Goal: Transaction & Acquisition: Purchase product/service

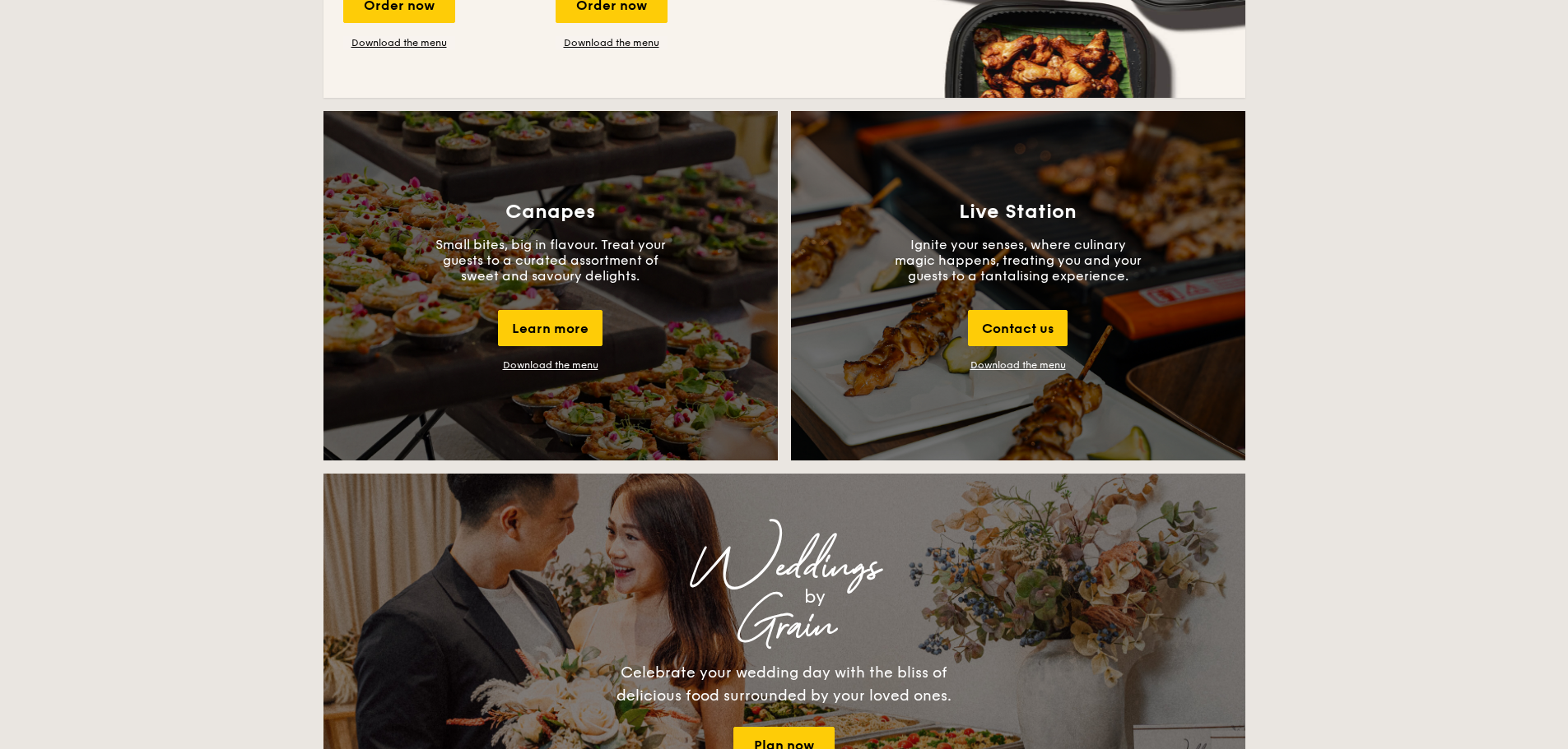
scroll to position [1892, 0]
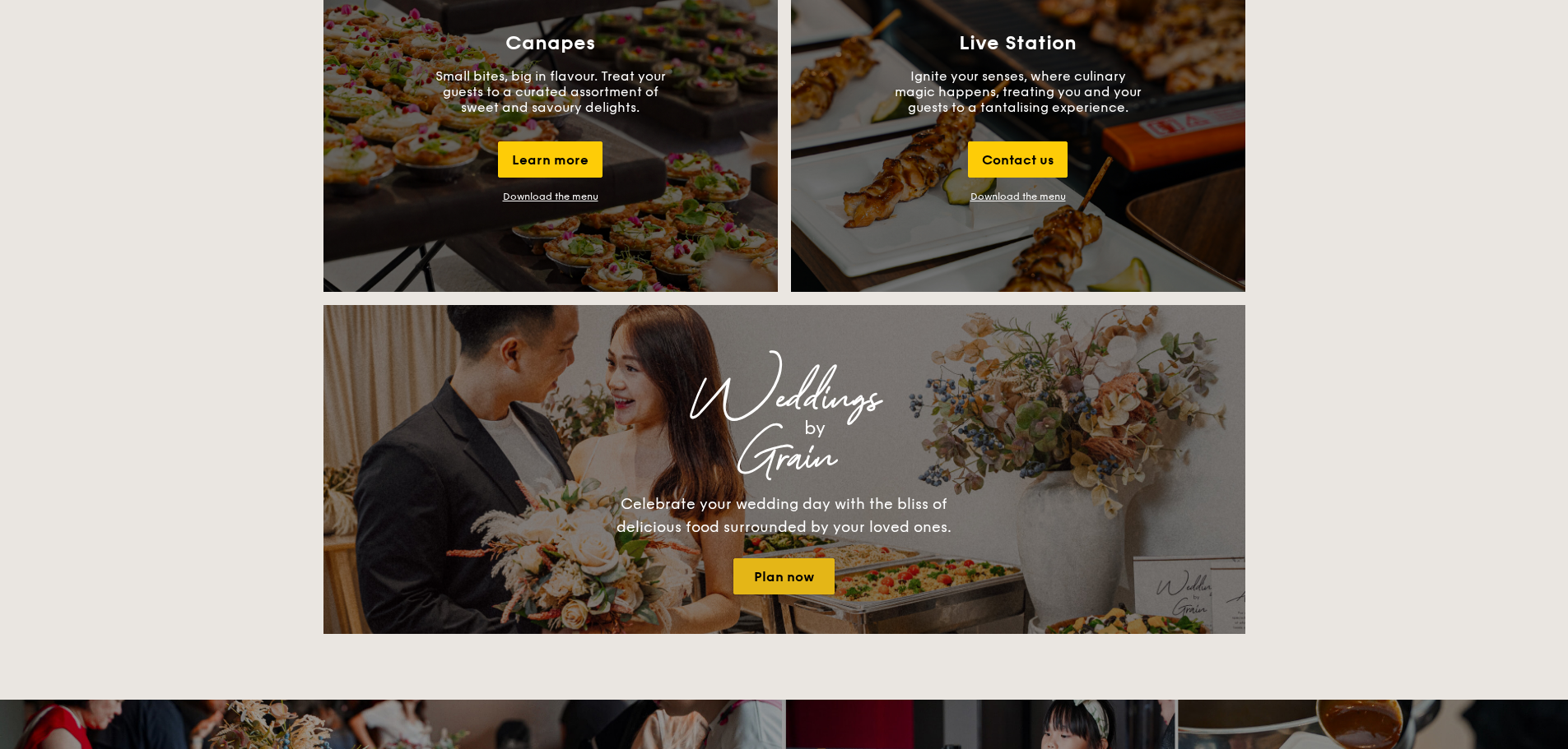
click at [783, 582] on link "Plan now" at bounding box center [784, 577] width 101 height 37
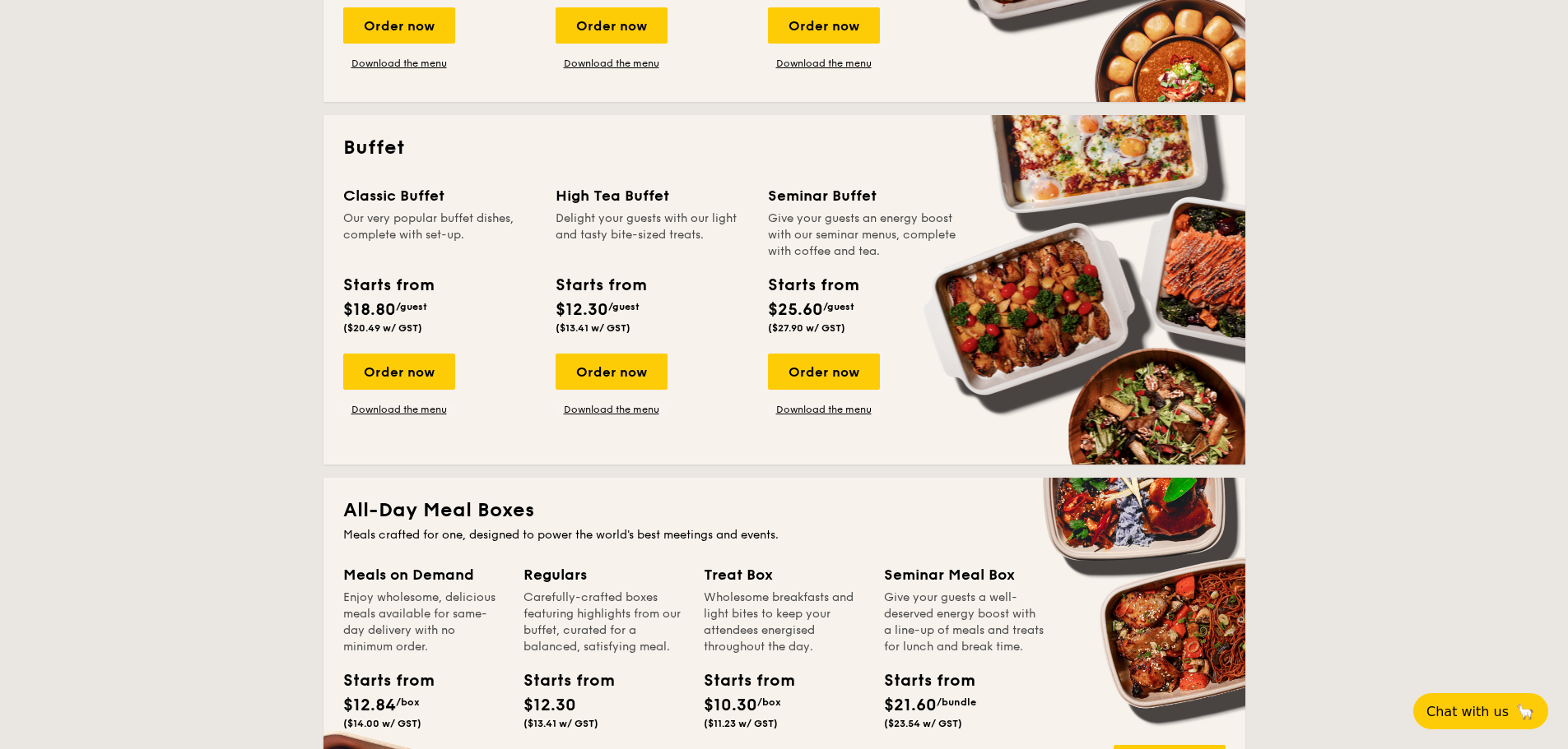
scroll to position [576, 0]
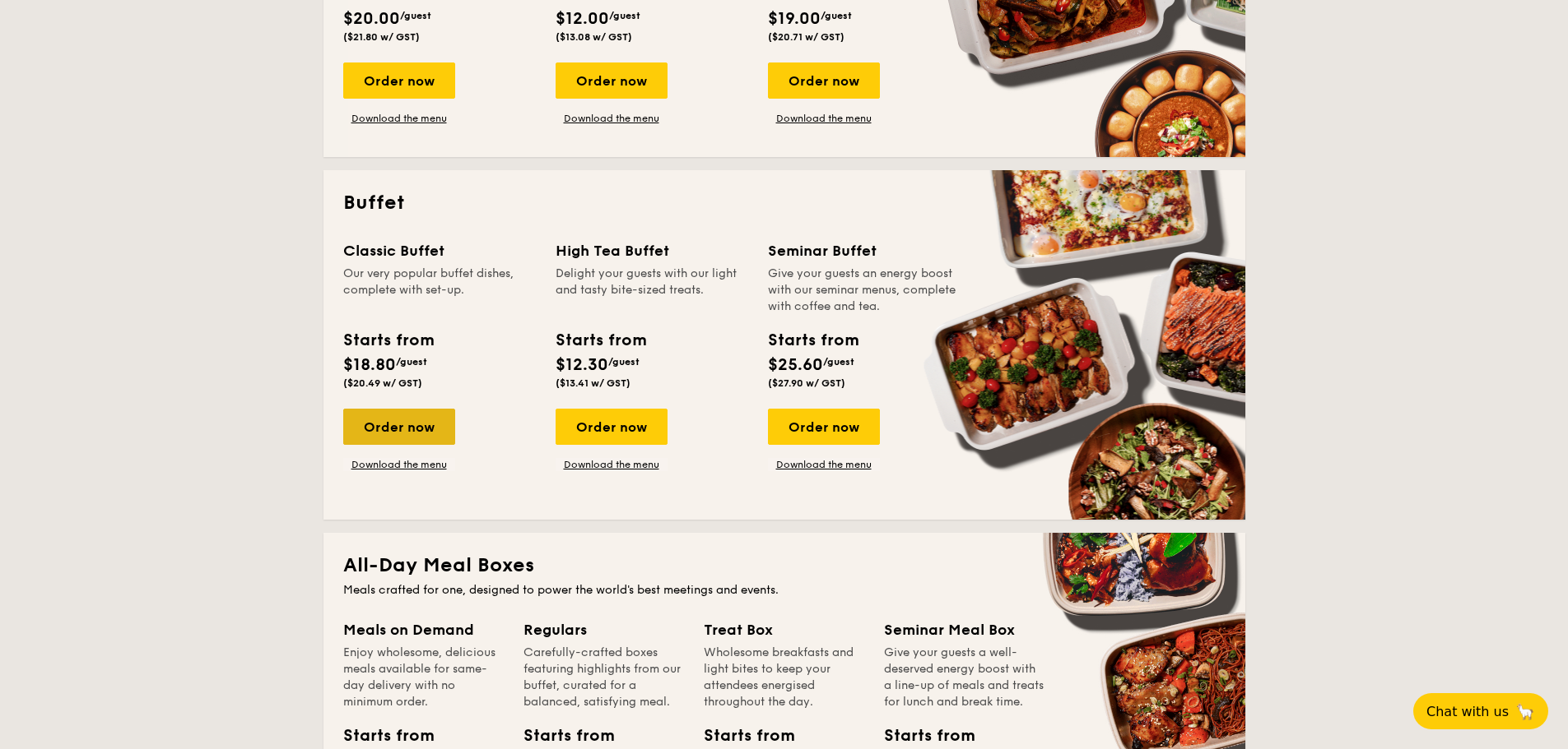
click at [404, 434] on div "Order now" at bounding box center [398, 427] width 111 height 37
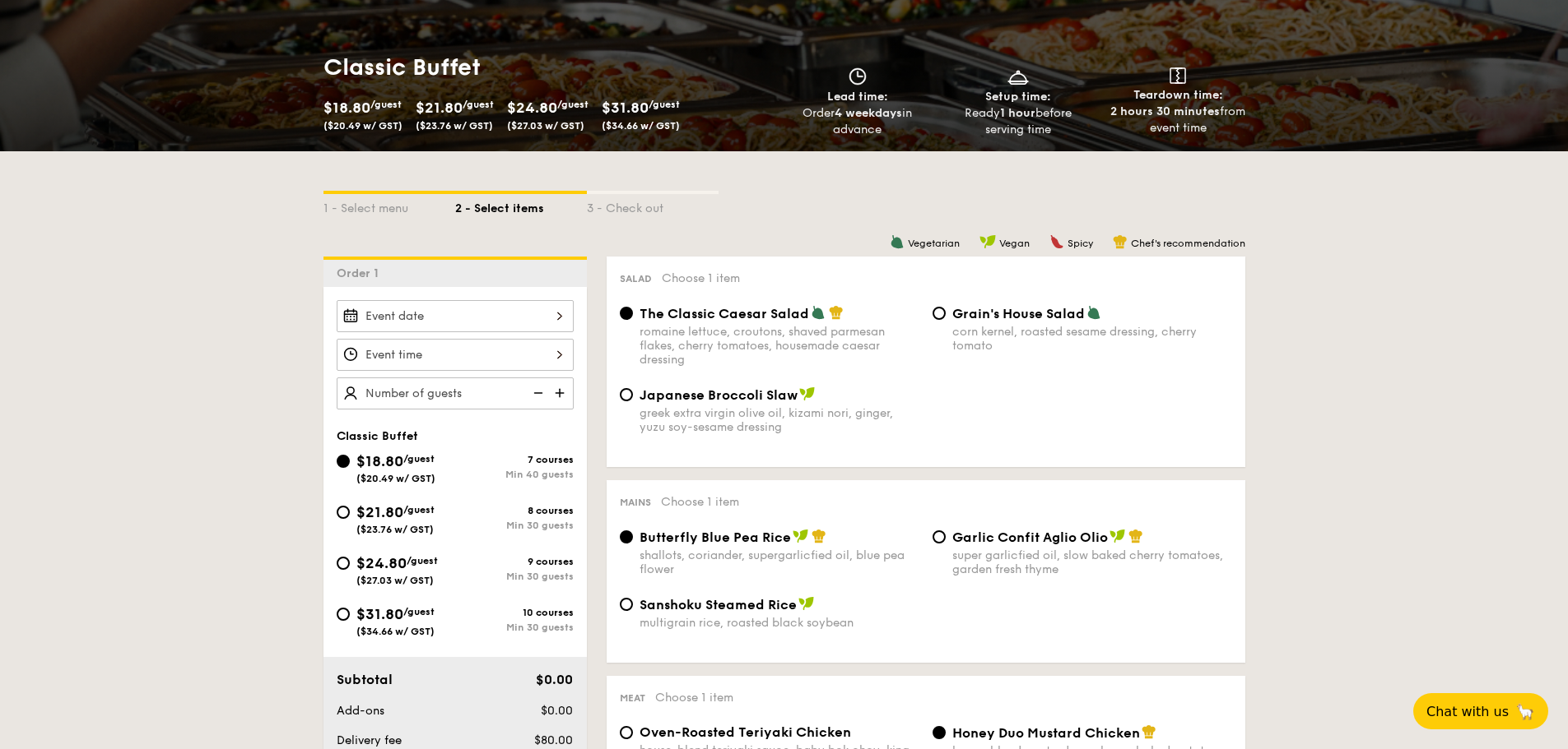
scroll to position [247, 0]
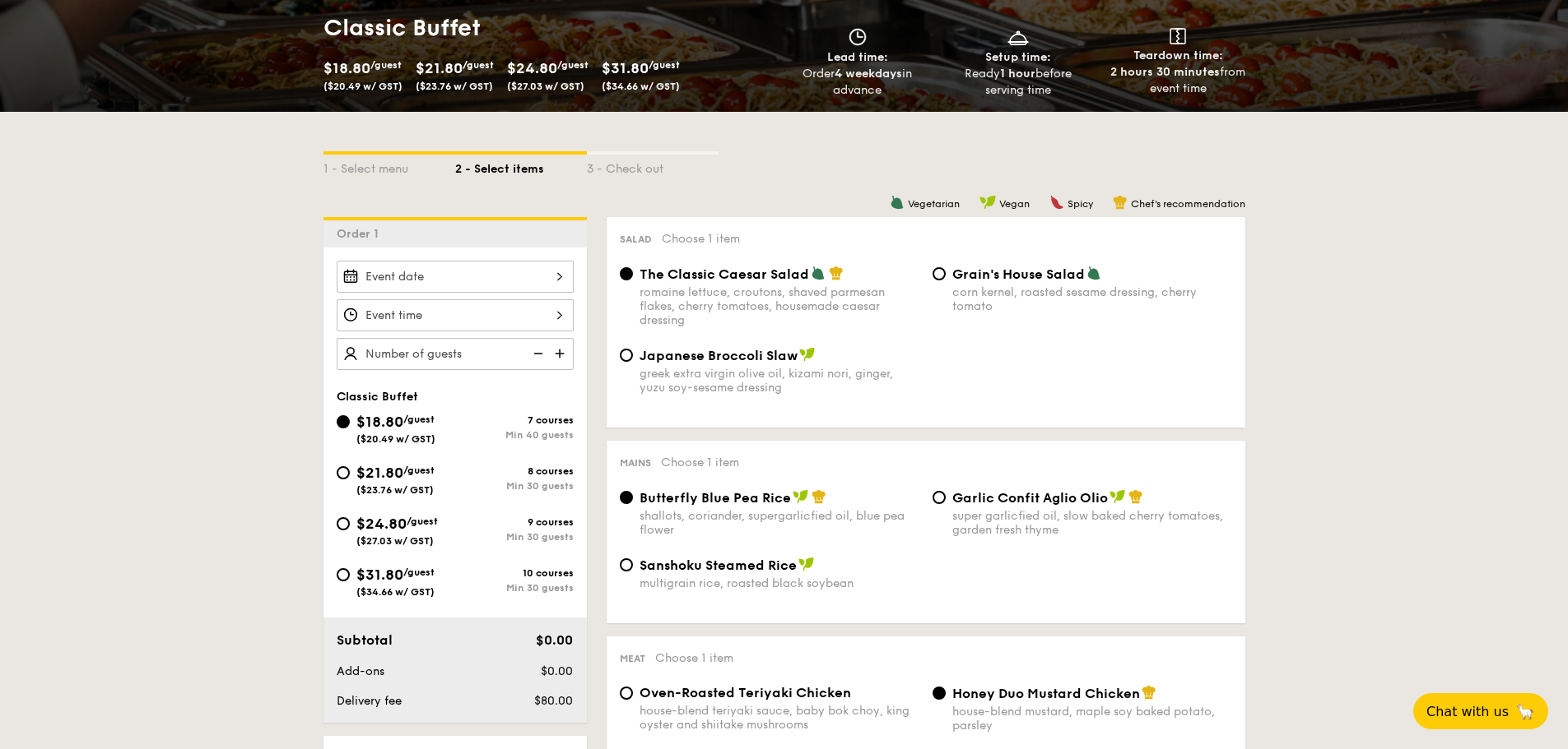
click at [434, 572] on span "/guest" at bounding box center [419, 572] width 31 height 11
click at [349, 572] on input "$31.80 /guest ($34.66 w/ GST) 10 courses Min 30 guests" at bounding box center [343, 575] width 13 height 13
radio input "true"
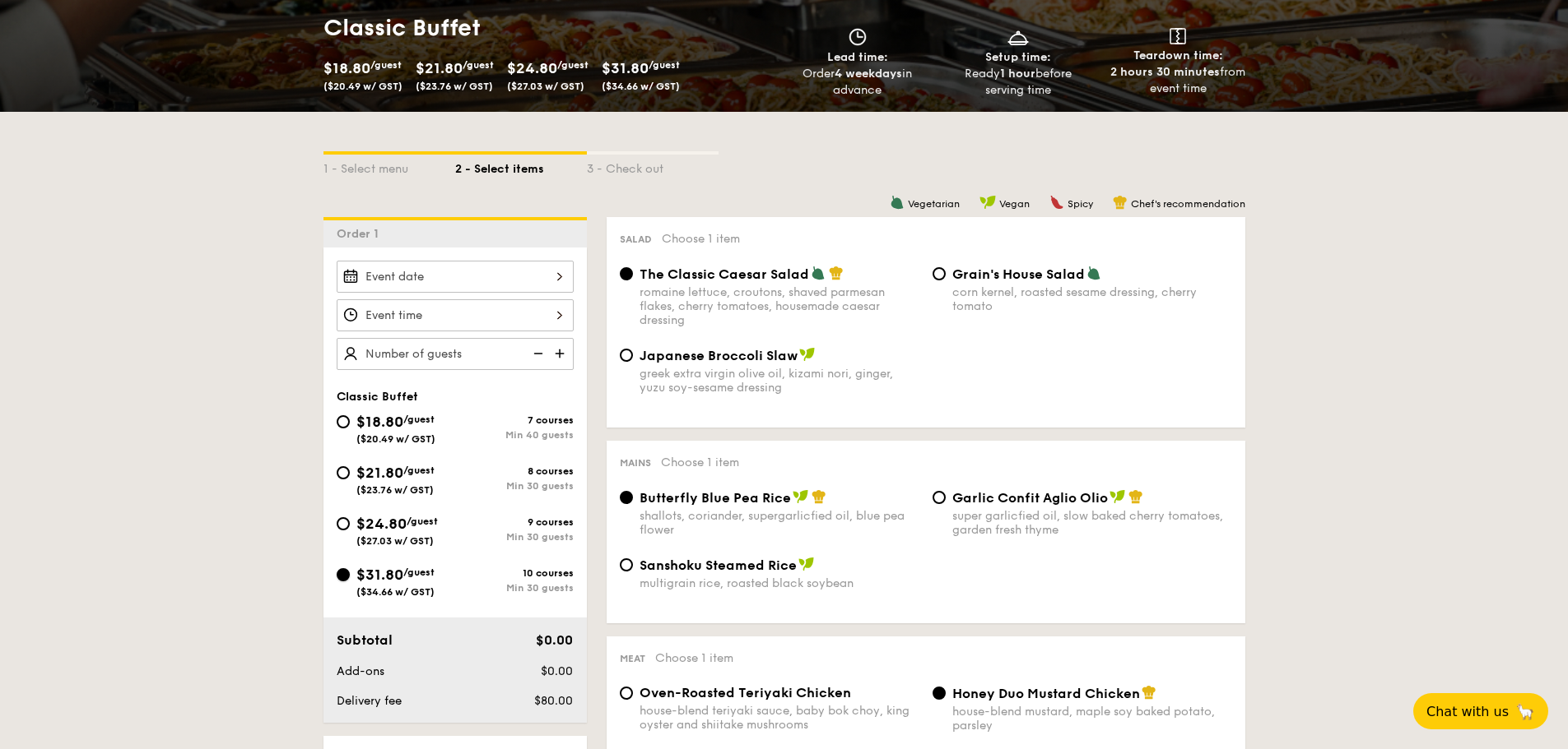
radio input "true"
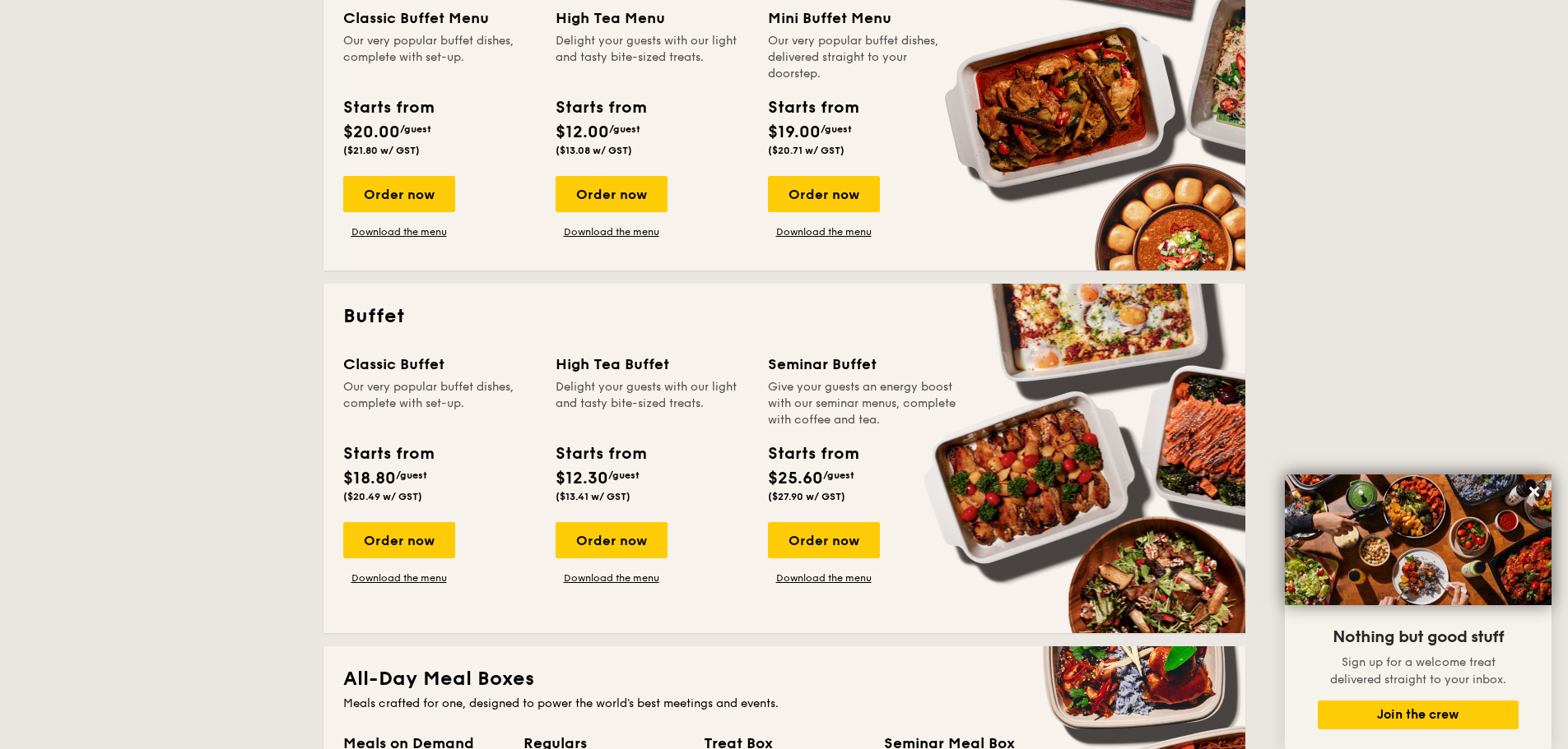
scroll to position [493, 0]
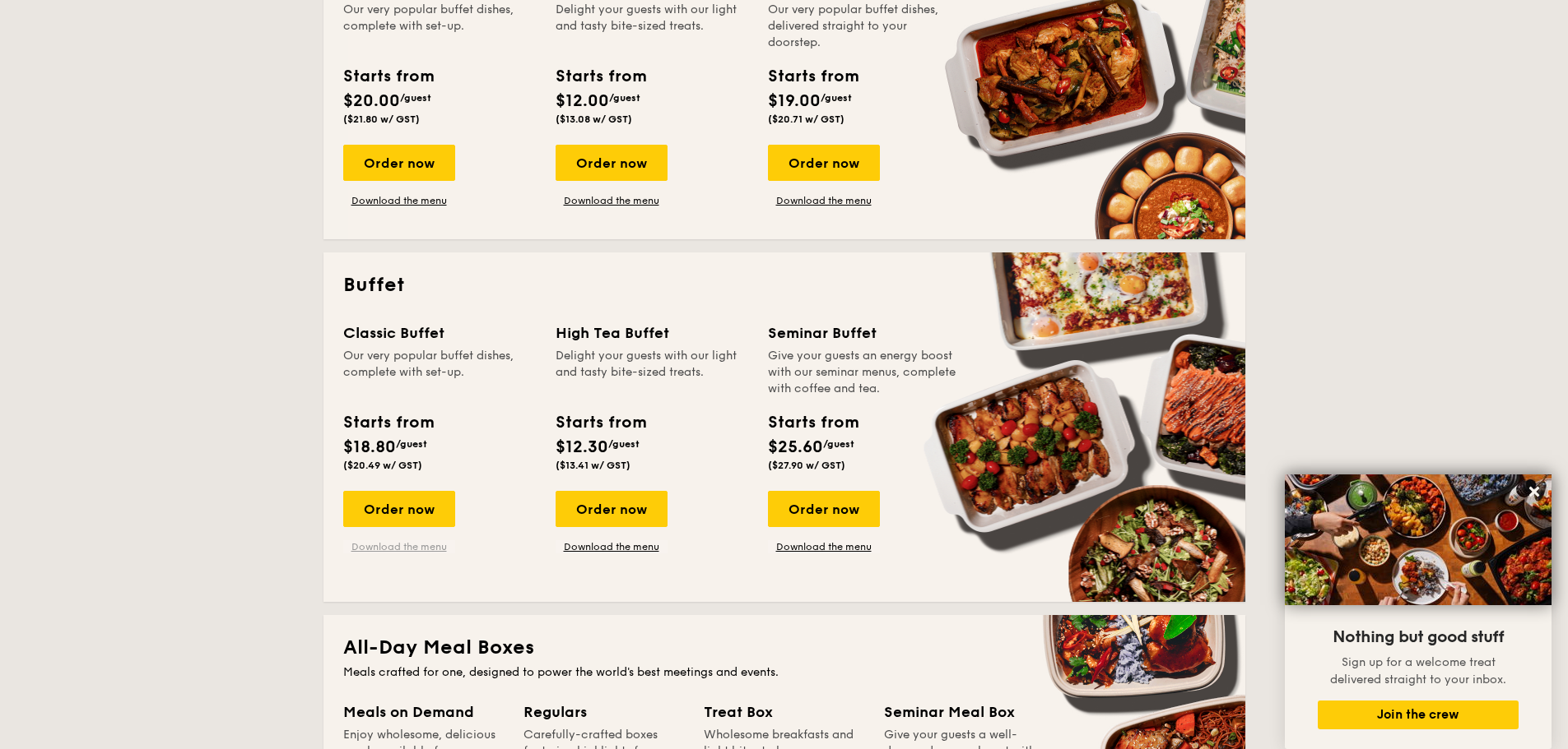
click at [401, 540] on link "Download the menu" at bounding box center [398, 547] width 111 height 13
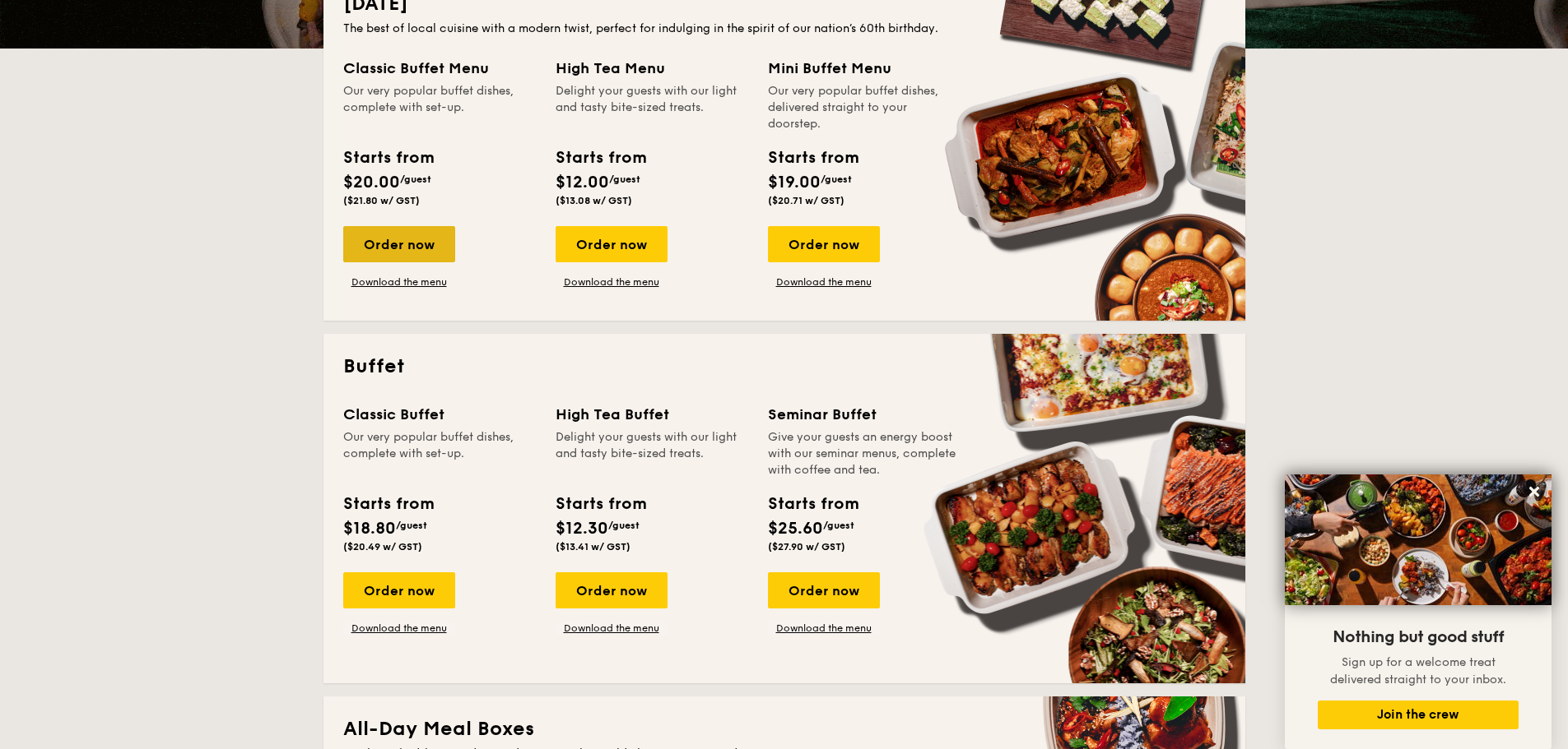
scroll to position [411, 0]
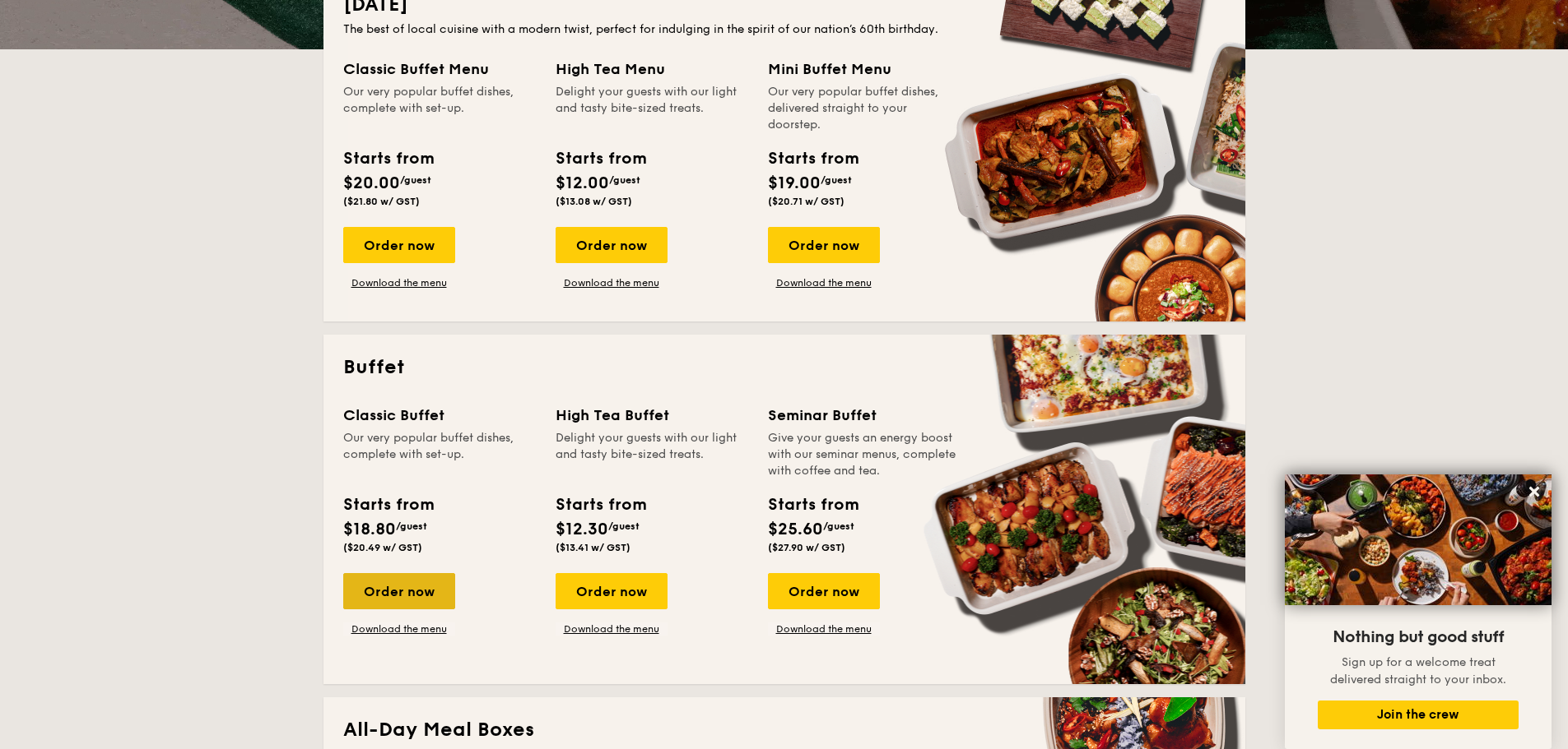
click at [422, 599] on div "Order now" at bounding box center [398, 591] width 111 height 37
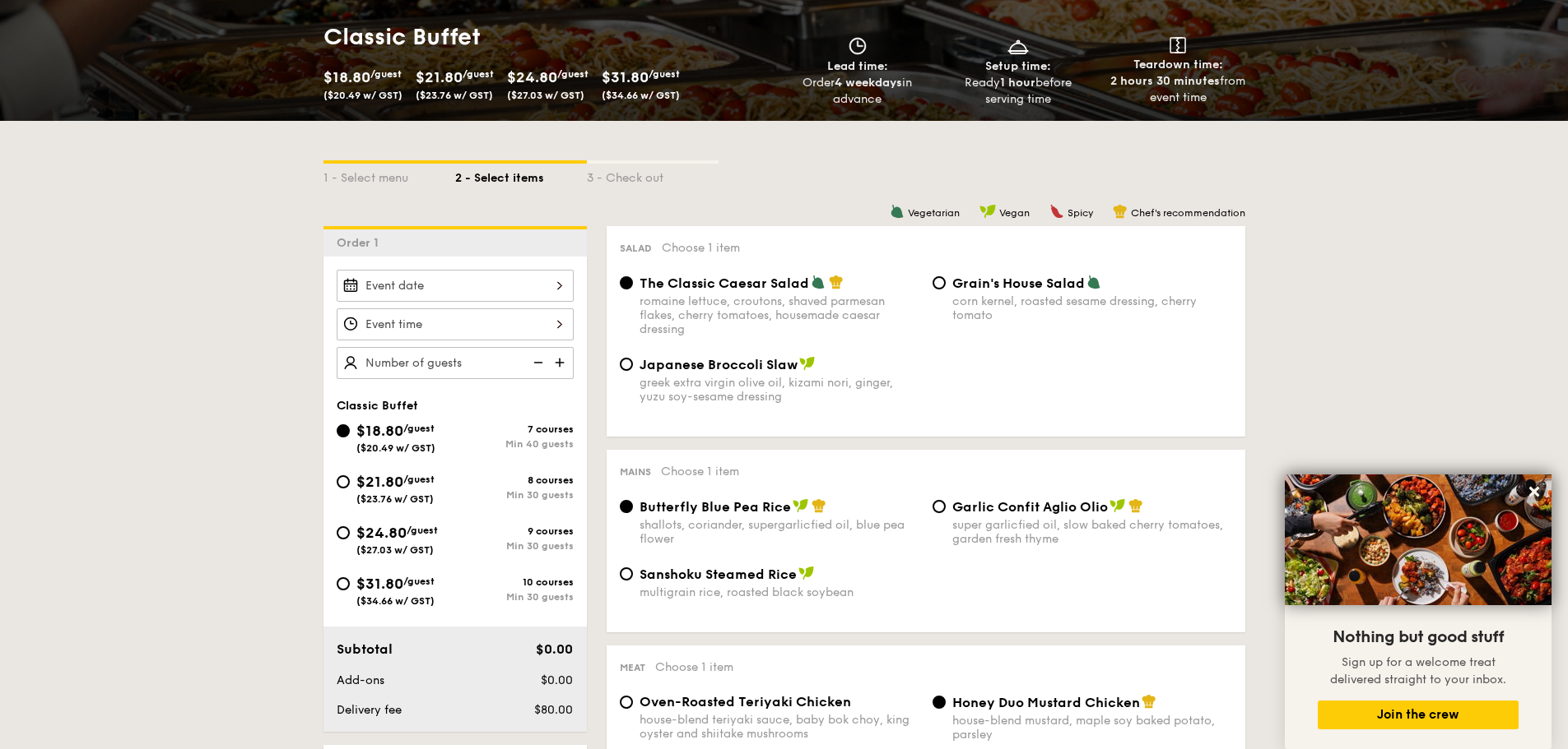
scroll to position [329, 0]
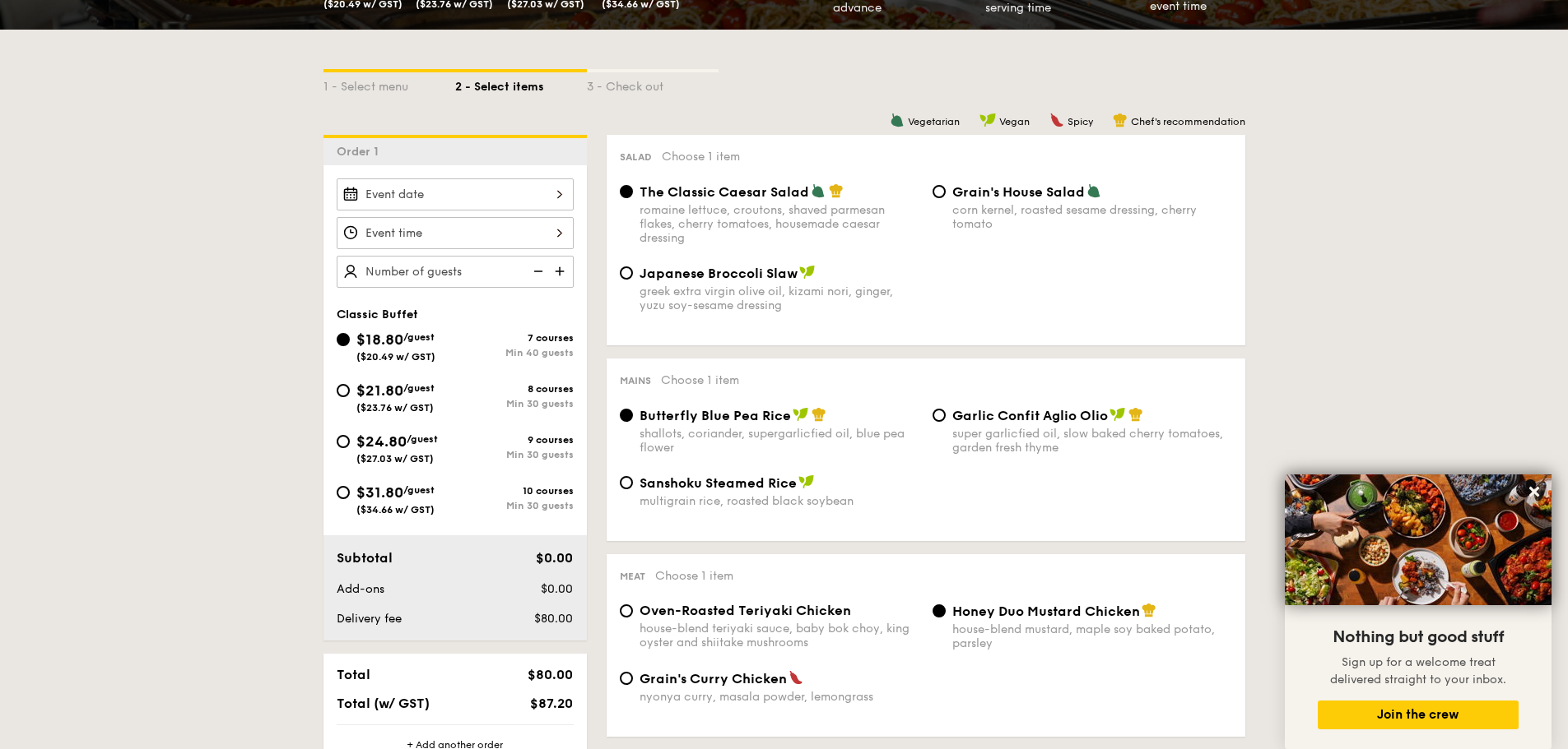
click at [431, 488] on span "/guest" at bounding box center [419, 491] width 31 height 11
click at [349, 488] on input "$31.80 /guest ($34.66 w/ GST) 10 courses Min 30 guests" at bounding box center [343, 492] width 13 height 13
radio input "true"
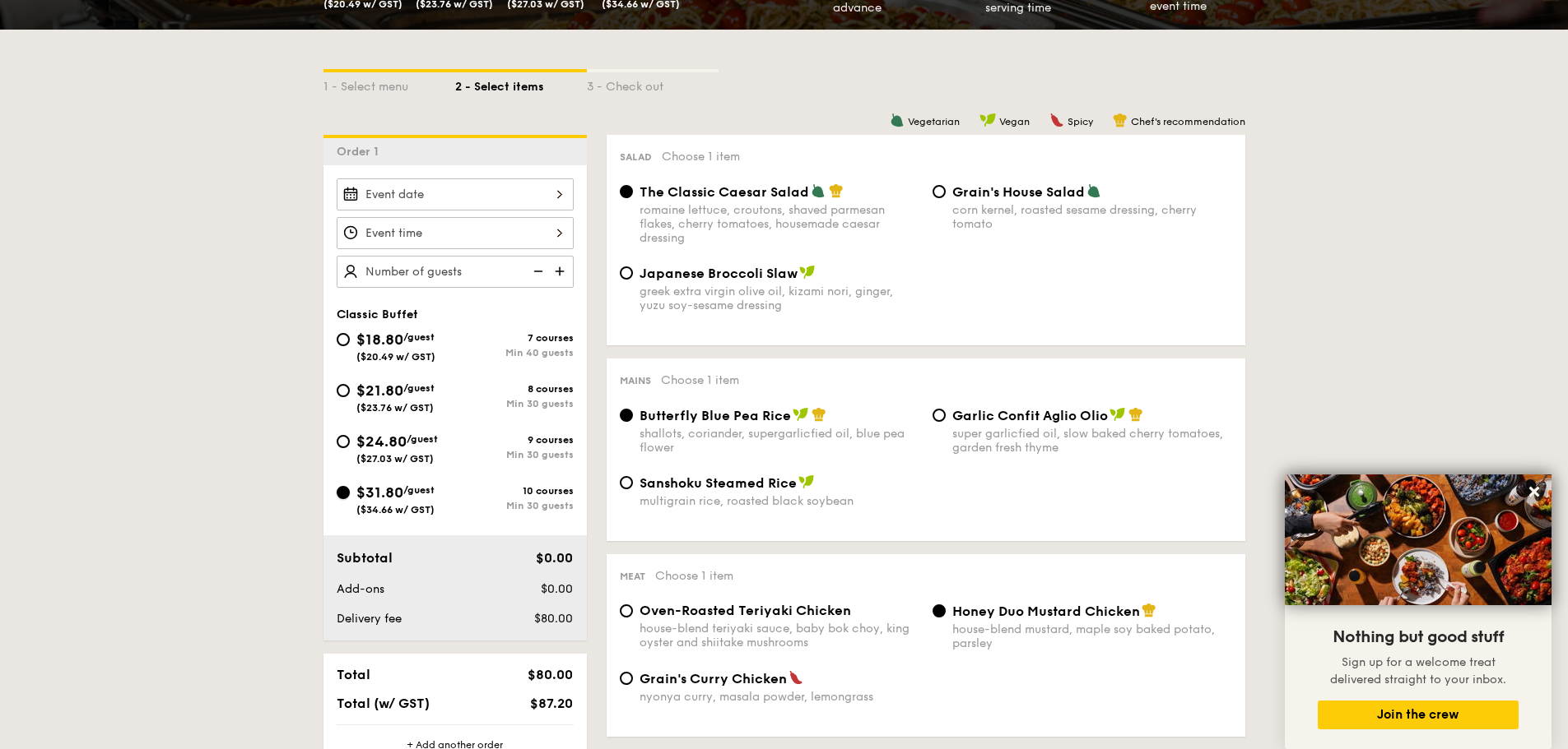
radio input "true"
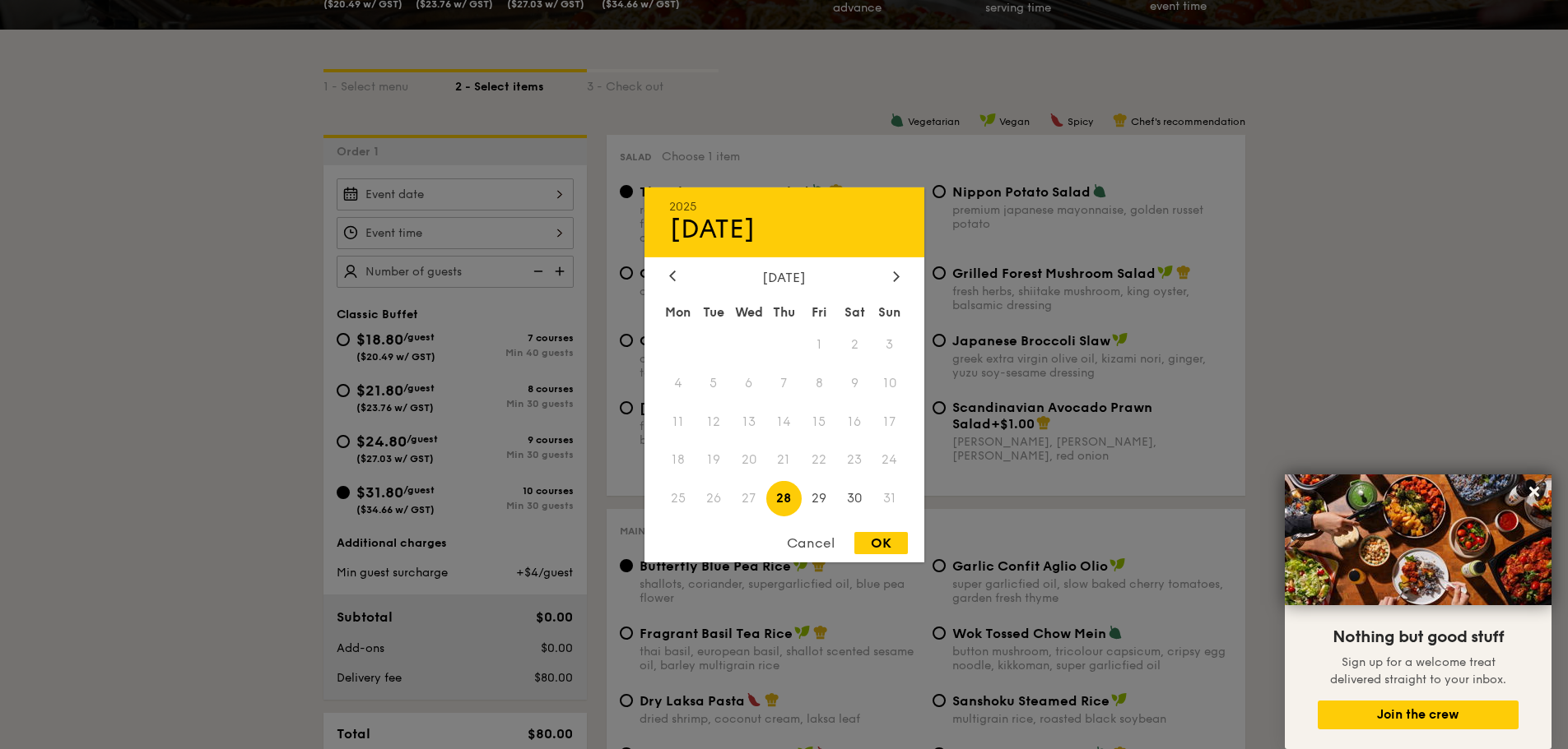
click at [454, 187] on div "2025 Aug 28 August 2025 Mon Tue Wed Thu Fri Sat Sun 1 2 3 4 5 6 7 8 9 10 11 12 …" at bounding box center [454, 195] width 237 height 32
click at [879, 280] on div "August 2025" at bounding box center [784, 276] width 230 height 16
click at [893, 282] on div at bounding box center [896, 276] width 15 height 16
click at [851, 349] on span "4" at bounding box center [855, 345] width 36 height 36
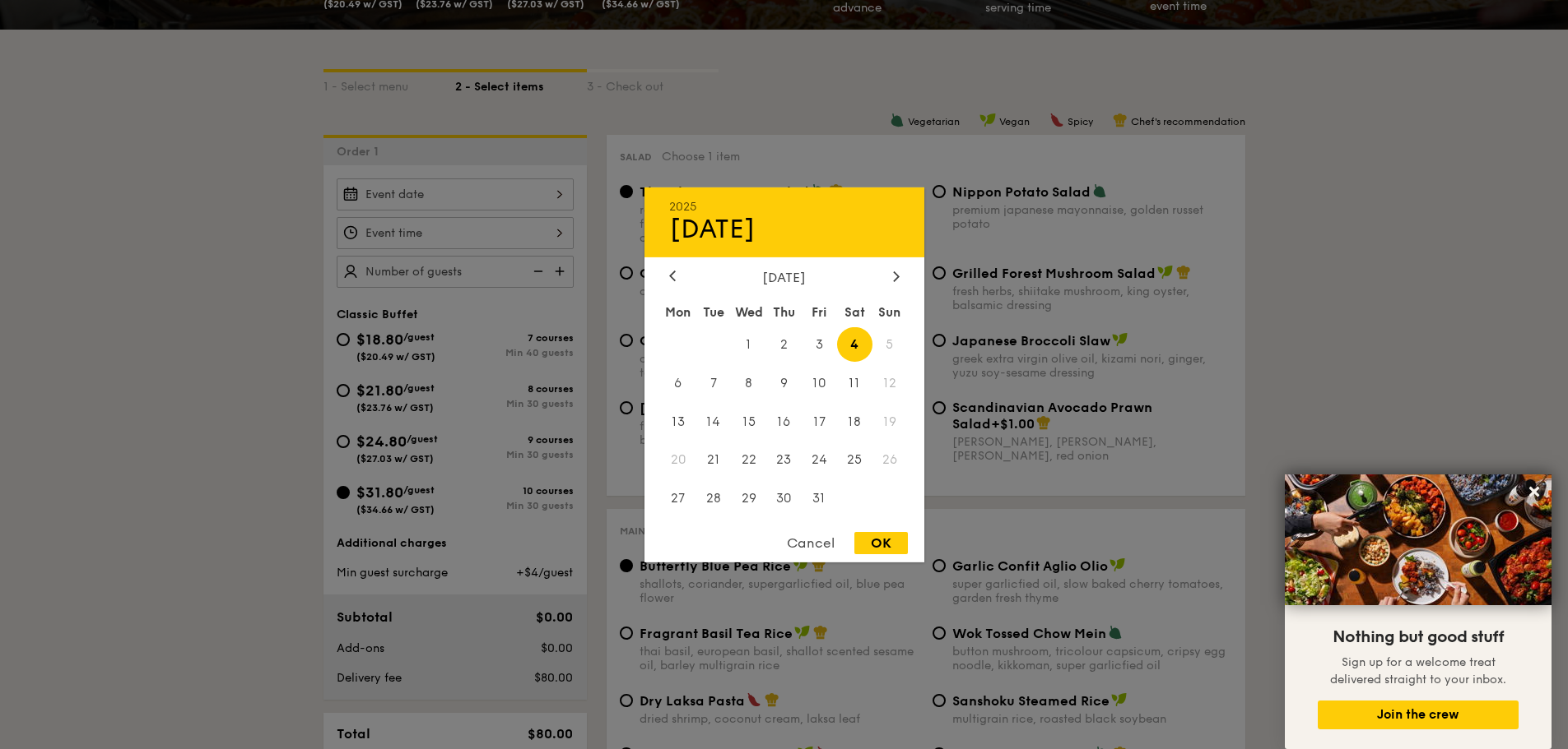
click at [898, 263] on div "2025 Oct 04 October 2025 Mon Tue Wed Thu Fri Sat Sun 1 2 3 4 5 6 7 8 9 10 11 12…" at bounding box center [784, 374] width 280 height 375
click at [895, 276] on icon at bounding box center [895, 275] width 7 height 10
click at [888, 560] on div "Cancel OK" at bounding box center [784, 548] width 280 height 31
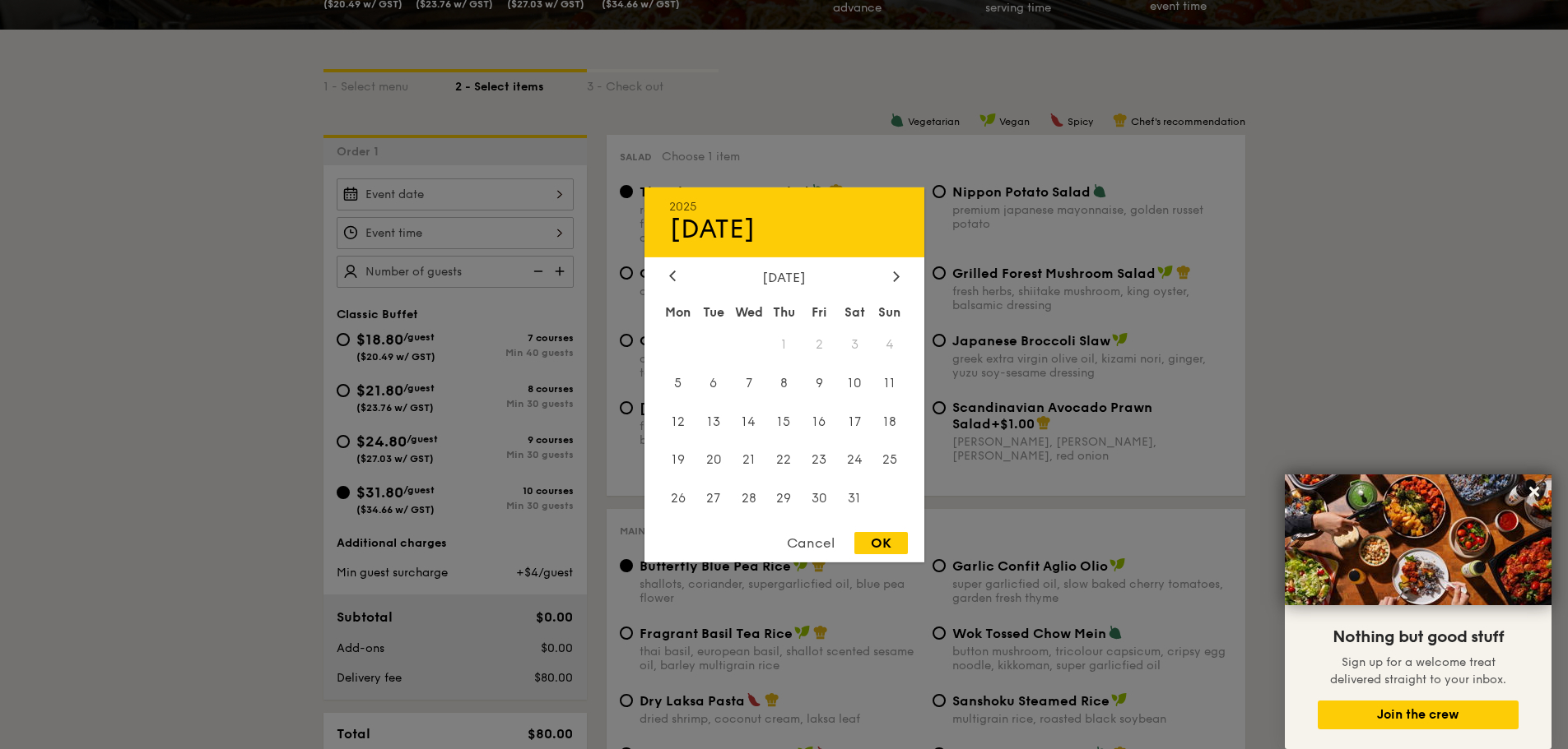
click at [885, 549] on div "OK" at bounding box center [880, 544] width 53 height 22
type input "Oct 04, 2025"
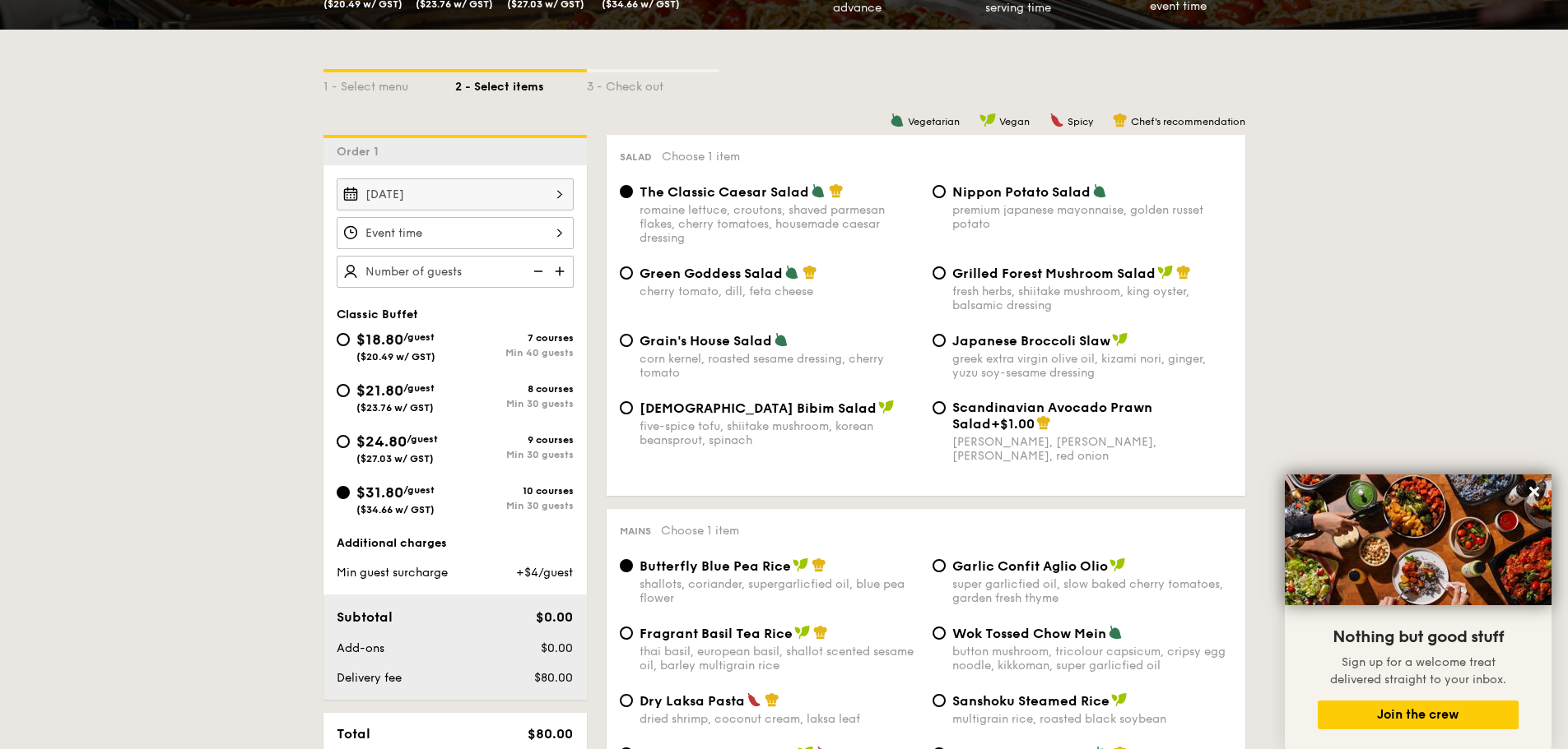
click at [408, 233] on div at bounding box center [454, 233] width 237 height 32
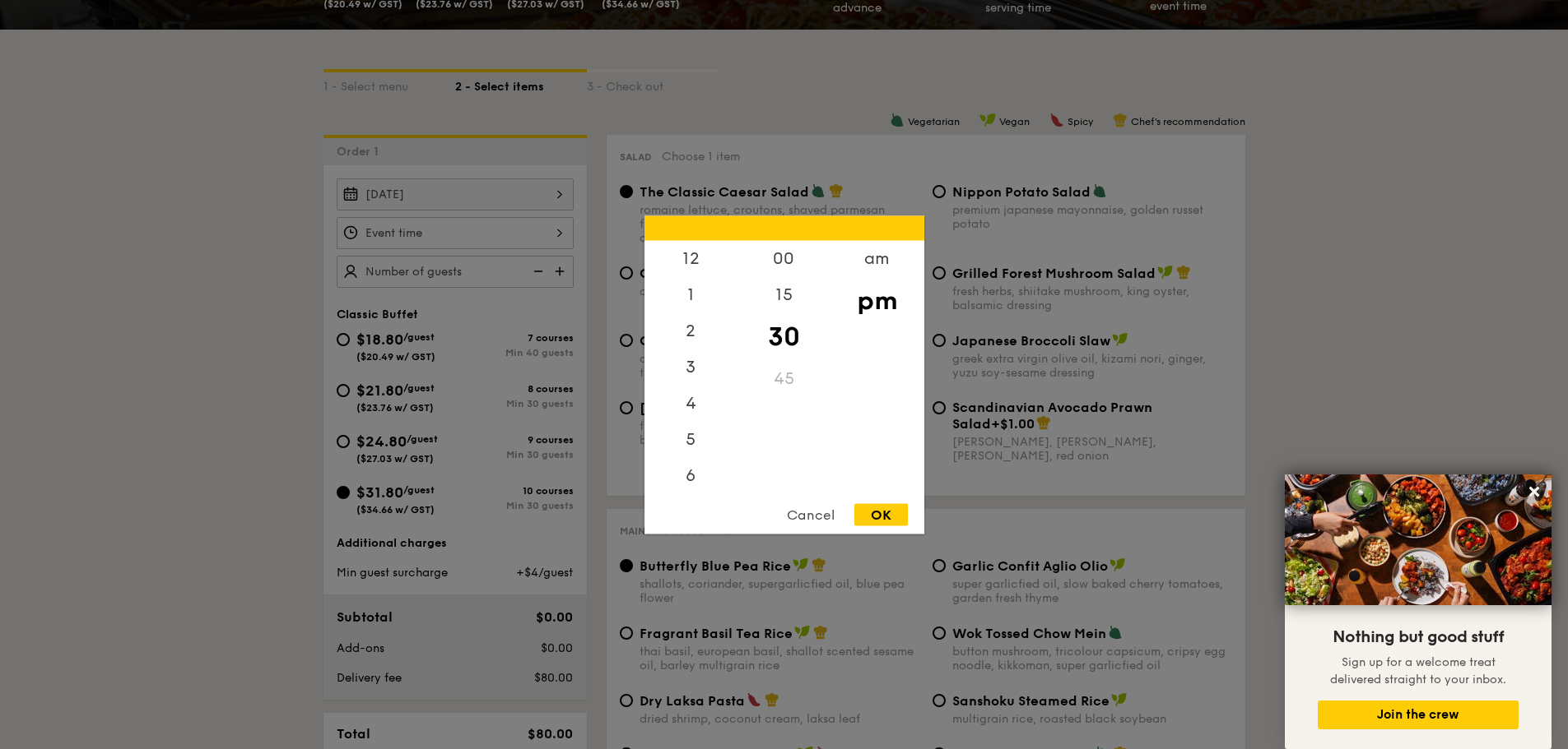
scroll to position [72, 0]
click at [698, 412] on div "6" at bounding box center [690, 408] width 93 height 48
click at [893, 526] on div "Cancel OK" at bounding box center [784, 519] width 280 height 31
click at [885, 517] on div "OK" at bounding box center [880, 515] width 53 height 22
type input "6:30PM"
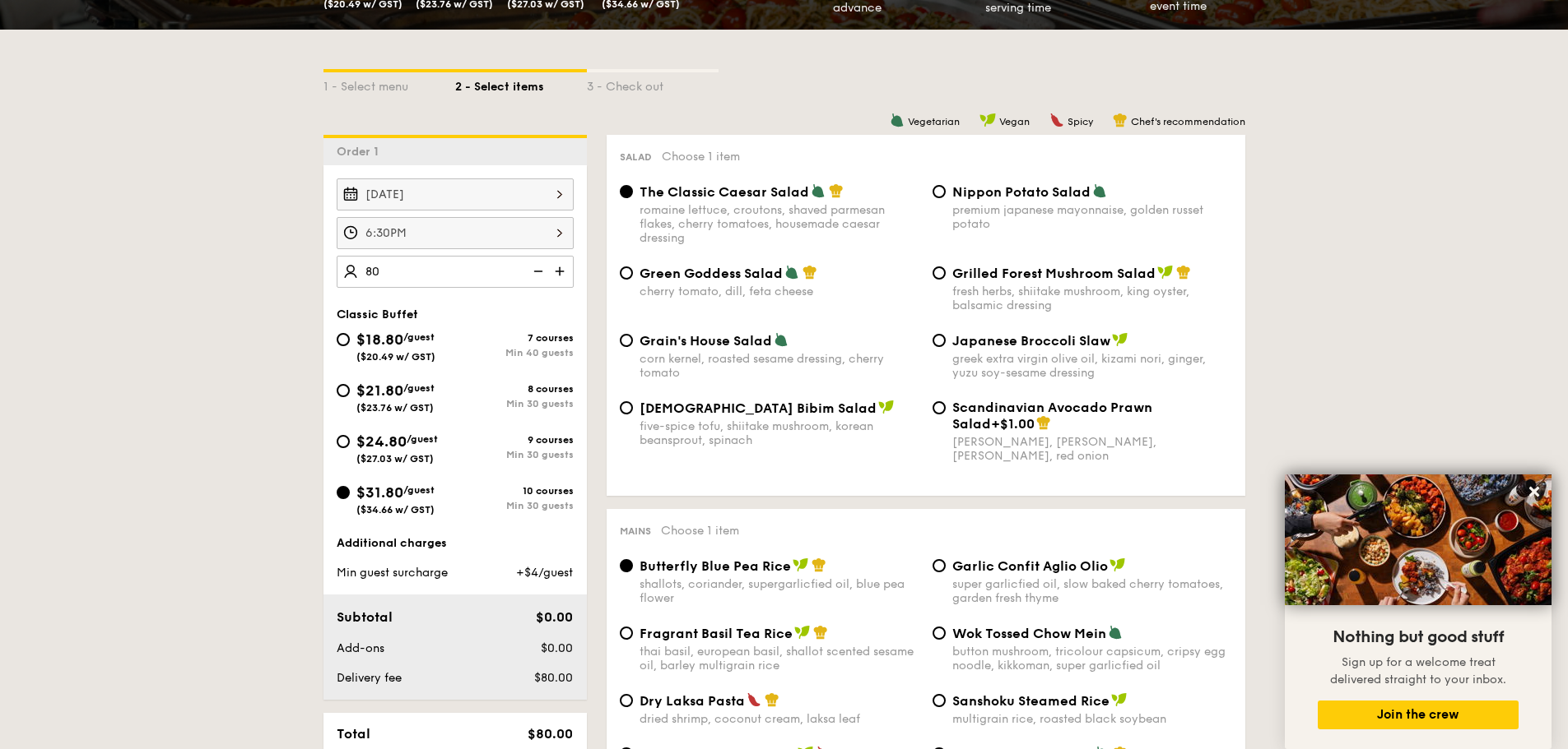
type input "80 guests"
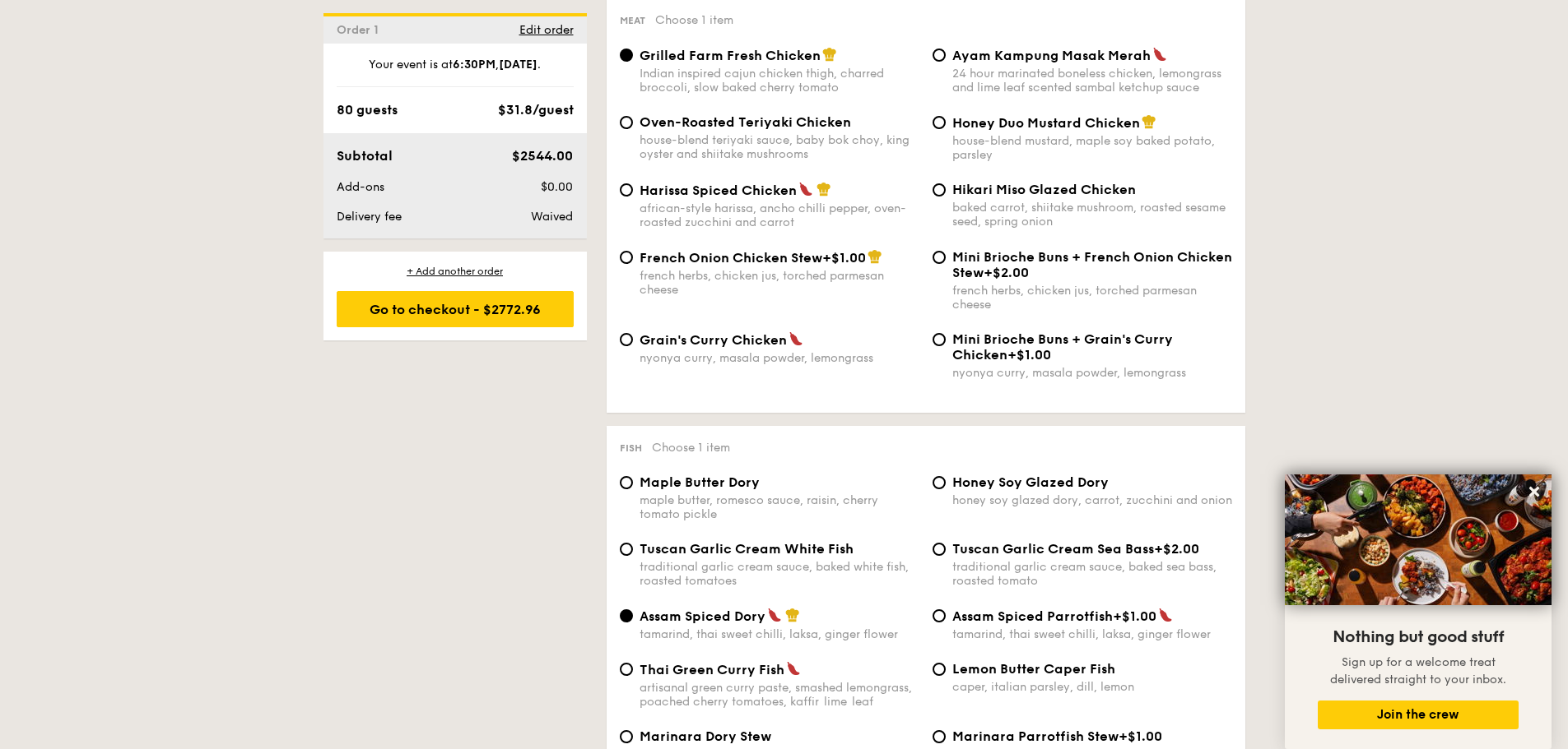
scroll to position [1234, 0]
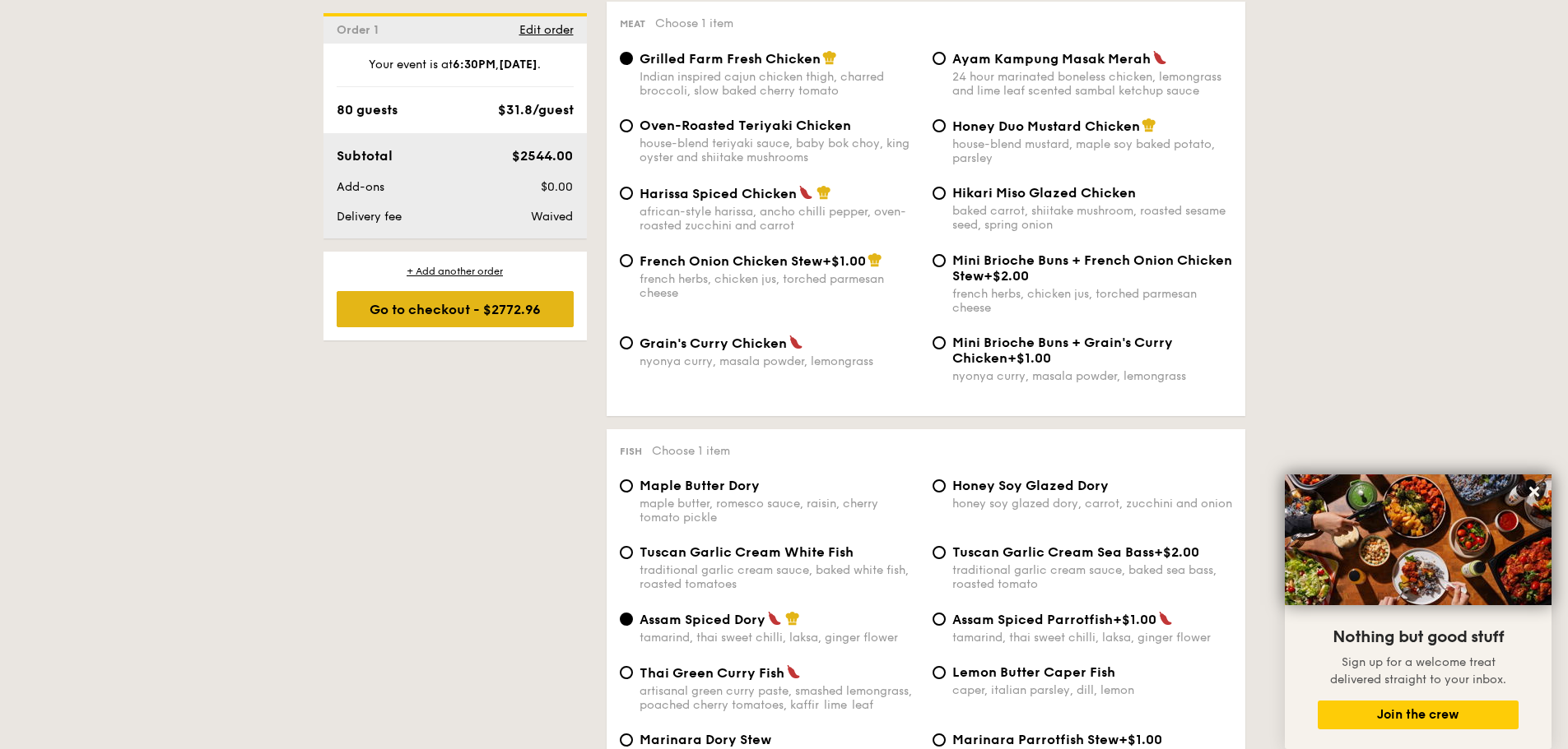
click at [458, 313] on div "Go to checkout - $2772.96" at bounding box center [454, 309] width 237 height 37
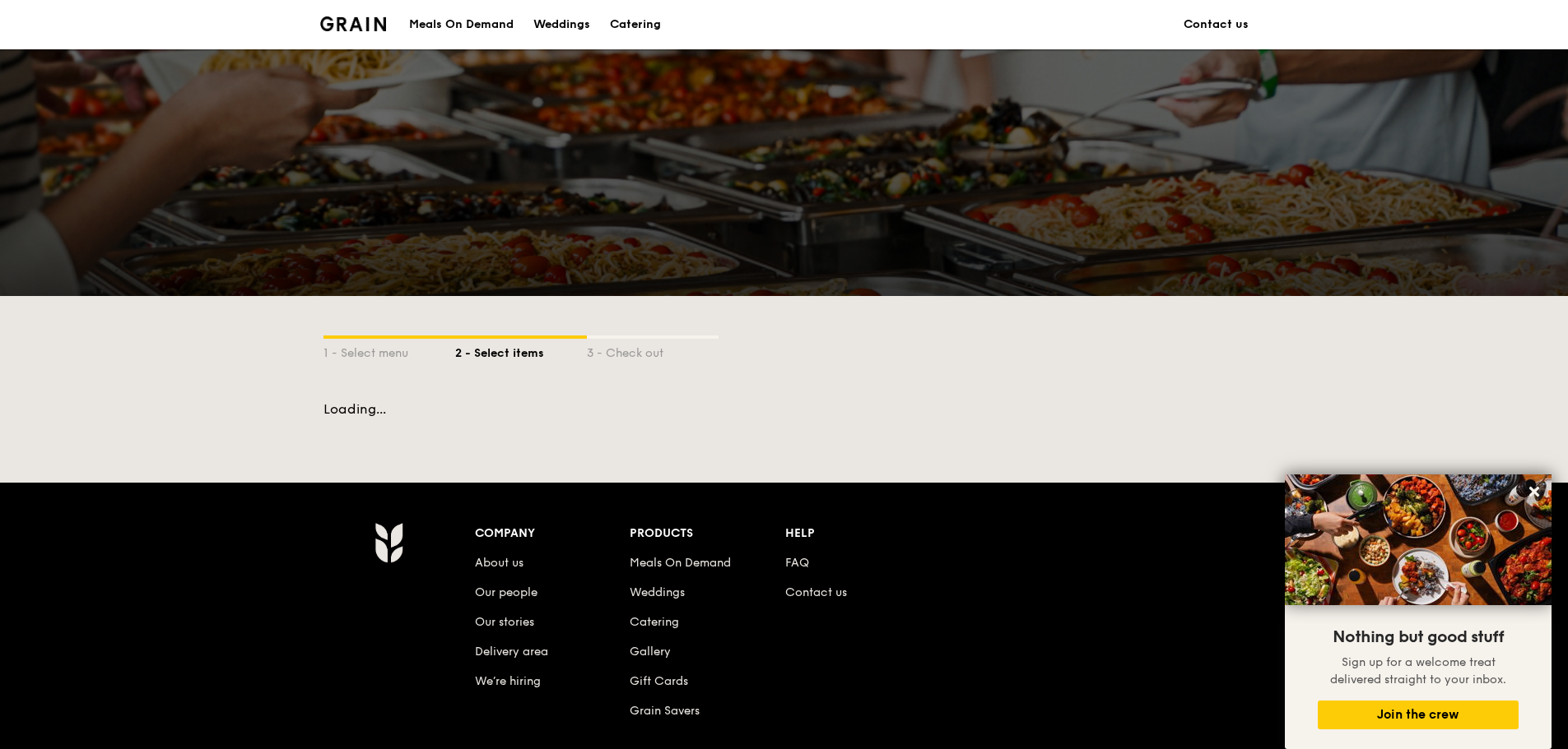
scroll to position [191, 0]
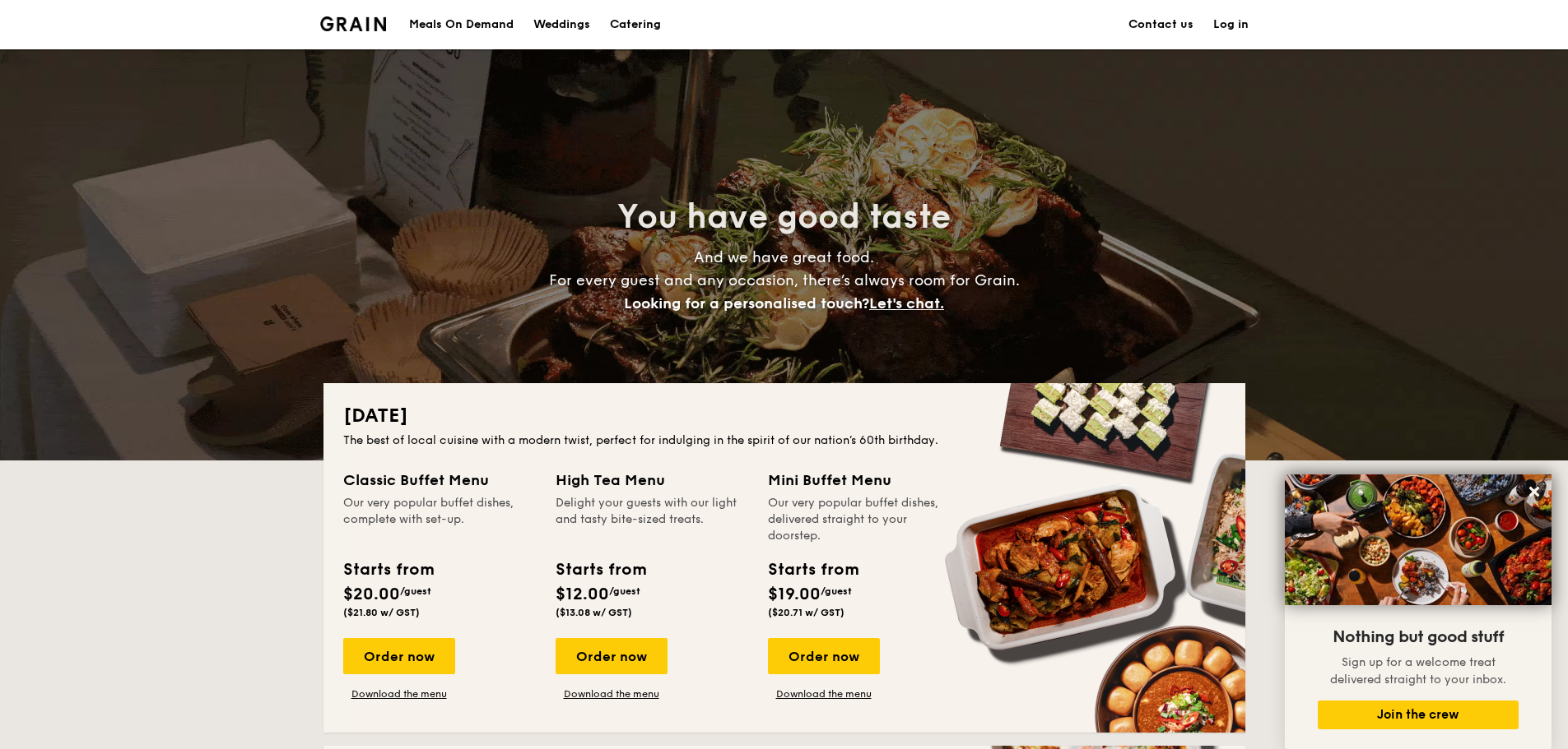
click at [559, 32] on div "Weddings" at bounding box center [561, 24] width 57 height 50
